Goal: Manage account settings

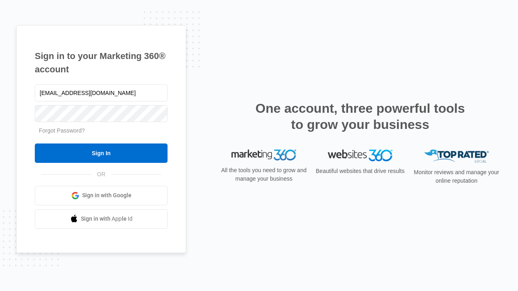
type input "[EMAIL_ADDRESS][DOMAIN_NAME]"
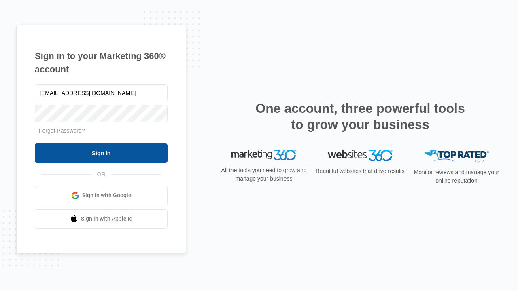
click at [101, 153] on input "Sign In" at bounding box center [101, 153] width 133 height 19
